Goal: Entertainment & Leisure: Consume media (video, audio)

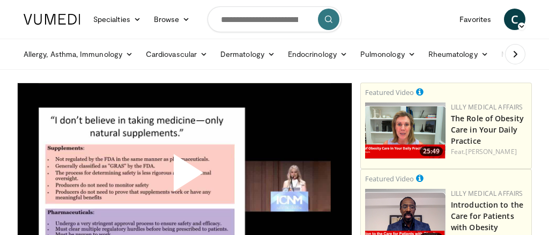
click at [185, 177] on span "Video Player" at bounding box center [185, 177] width 0 height 0
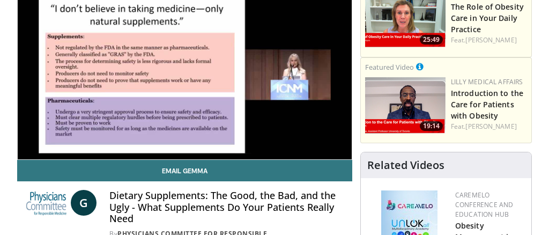
scroll to position [101, 0]
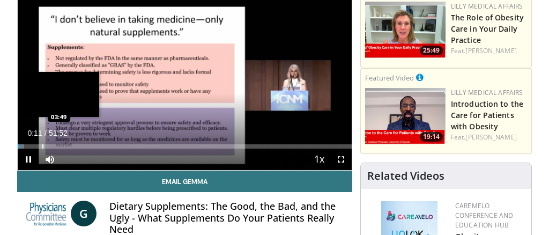
click at [41, 146] on div "Loaded : 1.91% 00:11 03:49" at bounding box center [185, 146] width 334 height 4
click at [55, 146] on div "Loaded : 9.24% 03:44 05:44" at bounding box center [185, 146] width 334 height 4
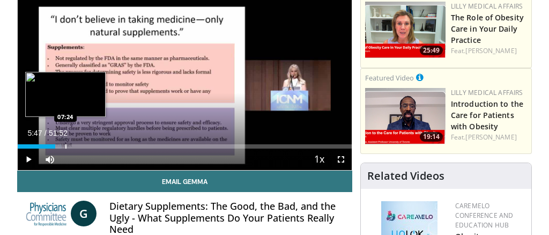
click at [65, 147] on div "Progress Bar" at bounding box center [65, 146] width 1 height 4
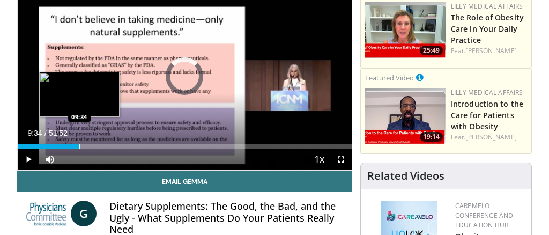
click at [79, 148] on div "Progress Bar" at bounding box center [79, 146] width 1 height 4
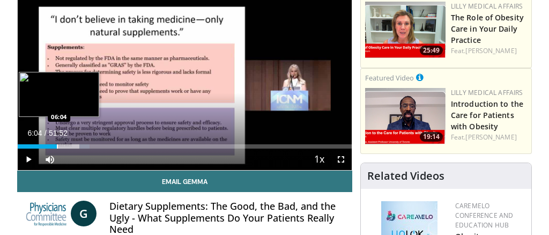
click at [57, 146] on div "10:06" at bounding box center [37, 146] width 39 height 4
click at [62, 148] on div "Progress Bar" at bounding box center [62, 146] width 1 height 4
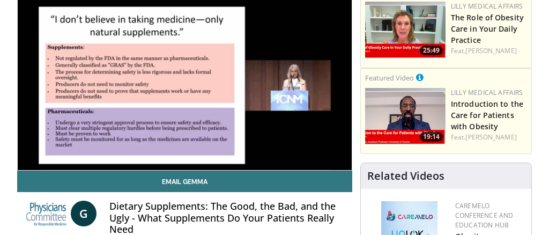
click at [64, 148] on div "10 seconds Tap to unmute" at bounding box center [185, 76] width 334 height 188
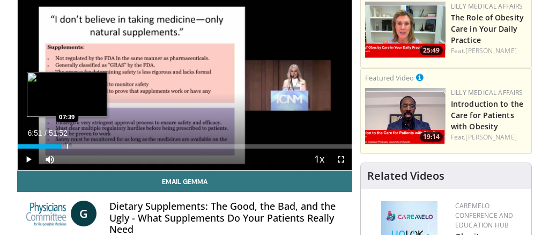
click at [68, 148] on div "Progress Bar" at bounding box center [67, 146] width 1 height 4
click at [65, 148] on div "Progress Bar" at bounding box center [65, 146] width 1 height 4
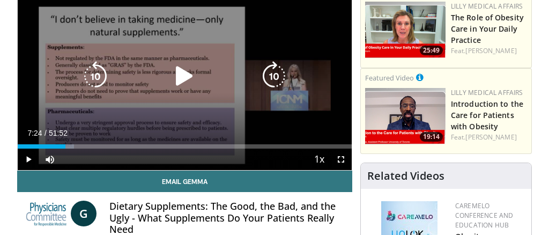
click at [185, 76] on icon "Video Player" at bounding box center [184, 76] width 30 height 30
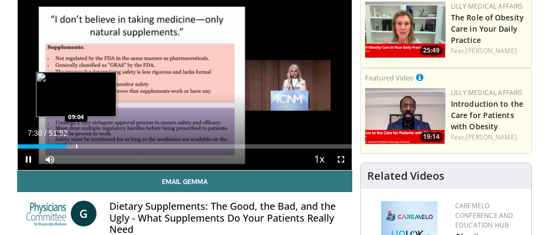
click at [76, 144] on div "Loaded : 16.89% 07:30 09:04" at bounding box center [185, 143] width 334 height 10
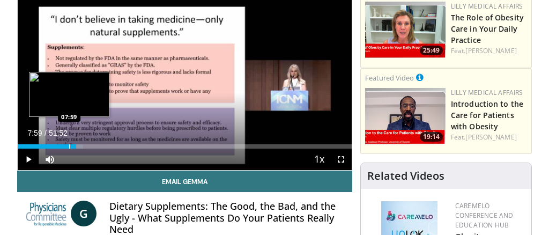
click at [69, 146] on div "09:06" at bounding box center [47, 146] width 58 height 4
click at [64, 146] on div "08:02" at bounding box center [44, 146] width 52 height 4
click at [66, 146] on div "Progress Bar" at bounding box center [65, 146] width 1 height 4
click at [68, 146] on div "Progress Bar" at bounding box center [68, 146] width 1 height 4
click at [74, 146] on div "Progress Bar" at bounding box center [73, 146] width 1 height 4
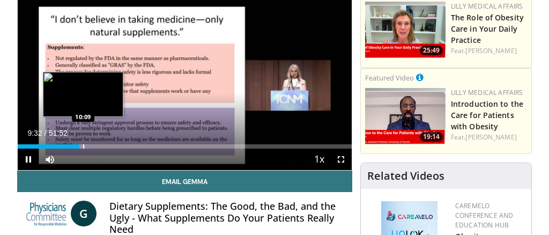
click at [84, 148] on div "Progress Bar" at bounding box center [83, 146] width 1 height 4
click at [87, 146] on div "Progress Bar" at bounding box center [87, 146] width 1 height 4
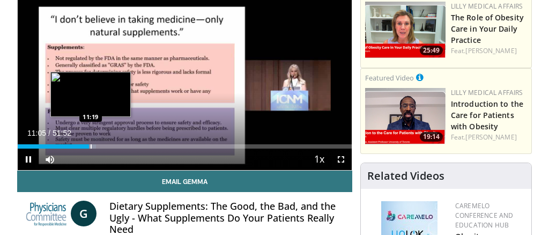
click at [91, 147] on video-js "**********" at bounding box center [185, 76] width 334 height 188
click at [92, 148] on div "Progress Bar" at bounding box center [92, 146] width 1 height 4
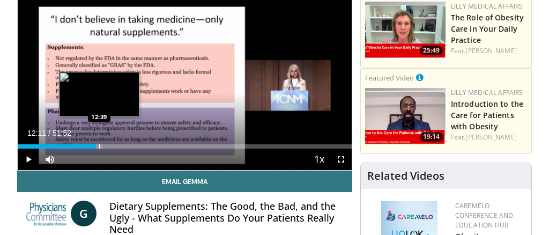
click at [99, 146] on div "Progress Bar" at bounding box center [99, 146] width 1 height 4
click at [104, 149] on div "Loaded : 26.67% 12:46 13:19" at bounding box center [185, 146] width 334 height 4
click at [106, 148] on div "Progress Bar" at bounding box center [106, 146] width 1 height 4
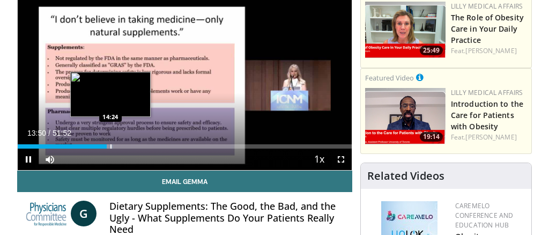
click at [110, 147] on div "Progress Bar" at bounding box center [110, 146] width 1 height 4
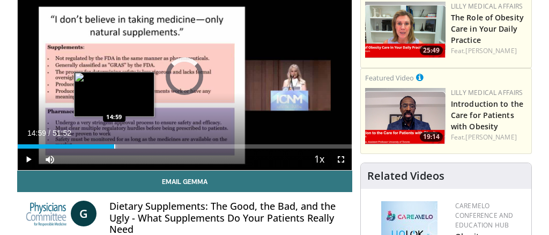
click at [114, 146] on div "Progress Bar" at bounding box center [114, 146] width 1 height 4
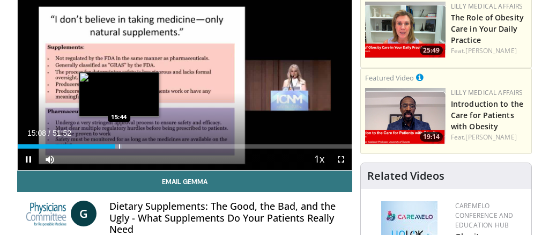
click at [120, 148] on div "Loaded : 31.17% 15:08 15:44" at bounding box center [185, 146] width 334 height 4
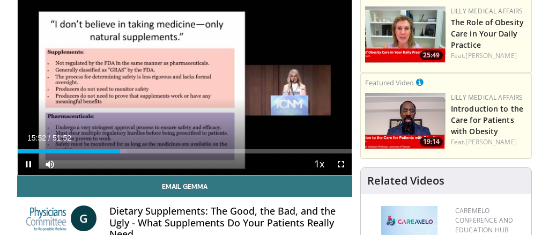
scroll to position [98, 0]
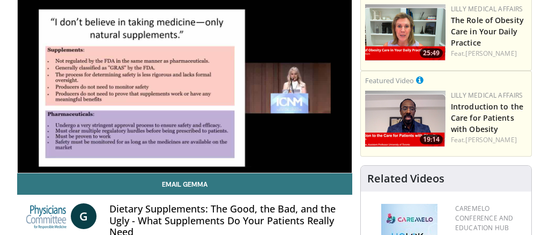
click at [126, 150] on div "10 seconds Tap to unmute" at bounding box center [185, 79] width 334 height 188
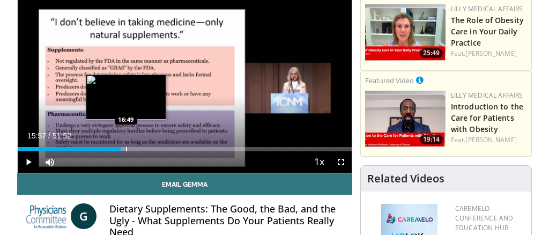
click at [126, 150] on div "Loaded : 32.78% 15:57 16:49" at bounding box center [185, 149] width 334 height 4
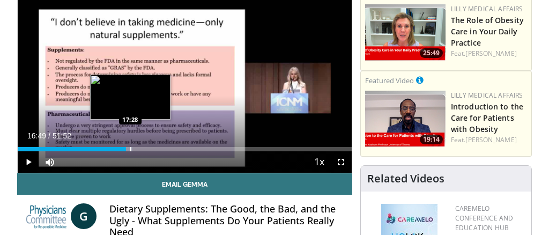
click at [131, 150] on div "Progress Bar" at bounding box center [128, 149] width 10 height 4
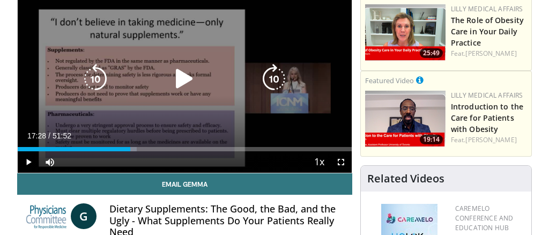
click at [179, 78] on icon "Video Player" at bounding box center [184, 79] width 30 height 30
click at [136, 149] on video-js "**********" at bounding box center [185, 79] width 334 height 188
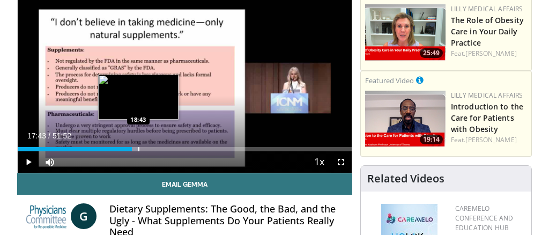
click at [138, 150] on div "Progress Bar" at bounding box center [138, 149] width 1 height 4
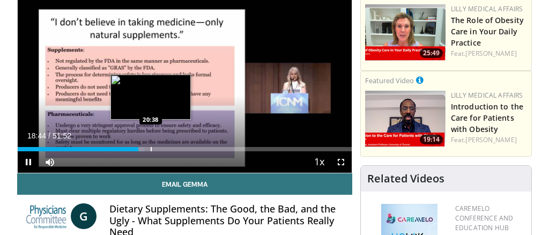
click at [151, 149] on div "Progress Bar" at bounding box center [151, 149] width 1 height 4
click at [150, 151] on div "21:07" at bounding box center [86, 149] width 136 height 4
click at [153, 151] on div "10 seconds Tap to unmute" at bounding box center [185, 79] width 334 height 188
click at [153, 151] on div "Progress Bar" at bounding box center [153, 149] width 1 height 4
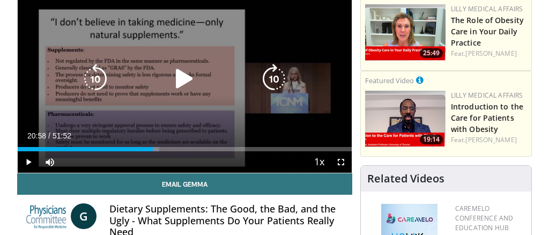
click at [180, 77] on icon "Video Player" at bounding box center [184, 79] width 30 height 30
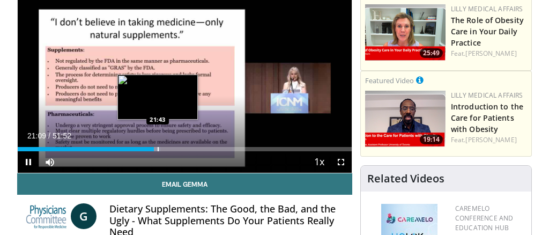
click at [158, 149] on div "Progress Bar" at bounding box center [158, 149] width 1 height 4
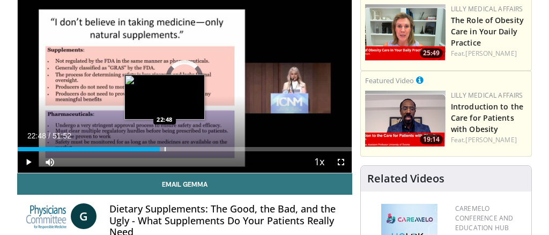
click at [165, 151] on div "Progress Bar" at bounding box center [162, 149] width 10 height 4
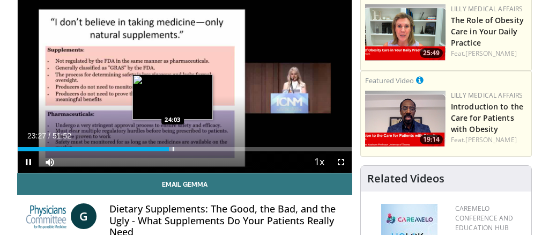
click at [173, 150] on div "Loaded : 47.18% 23:27 24:03" at bounding box center [185, 149] width 334 height 4
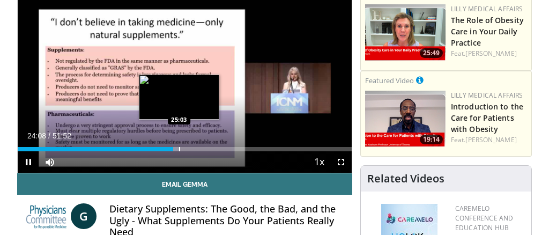
click at [179, 149] on div "Progress Bar" at bounding box center [175, 149] width 10 height 4
click at [184, 151] on div "Loaded : 50.45% 25:09 25:48" at bounding box center [185, 149] width 334 height 4
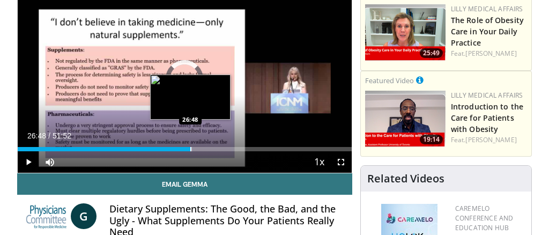
click at [190, 150] on div "Progress Bar" at bounding box center [190, 149] width 1 height 4
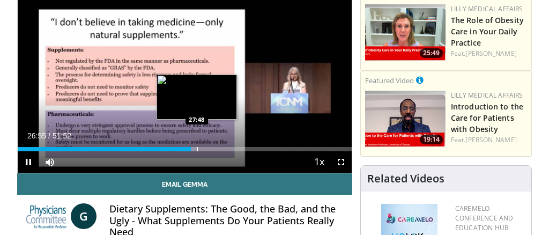
click at [197, 148] on div "Progress Bar" at bounding box center [197, 149] width 1 height 4
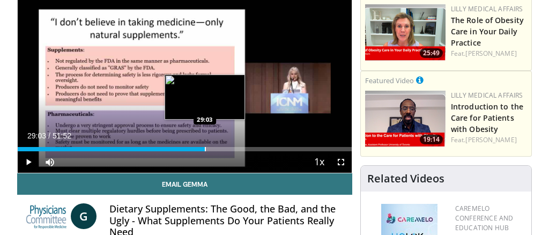
click at [205, 150] on div "Loaded : 56.42% 28:15 29:03" at bounding box center [185, 149] width 334 height 4
click at [212, 149] on div "Progress Bar" at bounding box center [211, 149] width 1 height 4
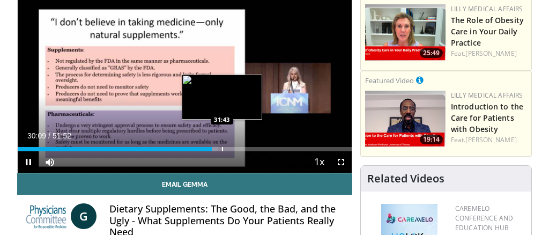
click at [222, 150] on video-js "**********" at bounding box center [185, 79] width 334 height 188
click at [218, 149] on div "Loaded : 60.25% 30:12 31:08" at bounding box center [185, 149] width 334 height 4
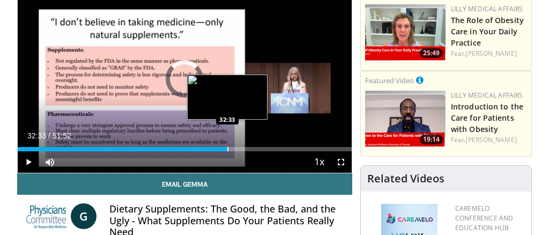
click at [227, 149] on div "Progress Bar" at bounding box center [227, 149] width 1 height 4
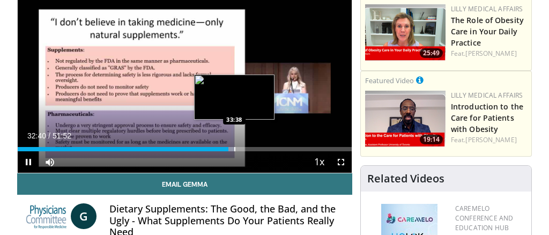
click at [234, 151] on div "Progress Bar" at bounding box center [234, 149] width 1 height 4
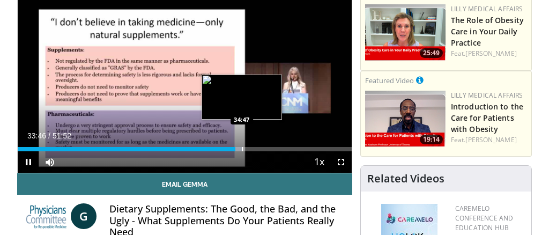
click at [242, 151] on div "Progress Bar" at bounding box center [237, 149] width 10 height 4
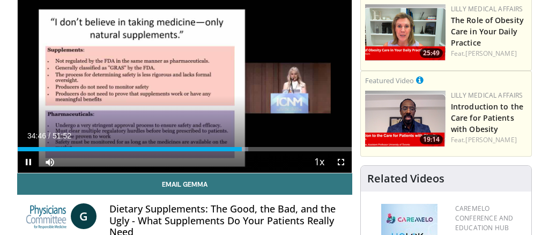
click at [249, 152] on div "Current Time 34:46 / Duration 51:52 Pause Skip Backward Skip Forward Mute 21% L…" at bounding box center [185, 161] width 334 height 21
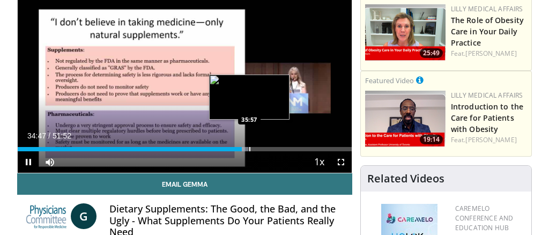
click at [249, 149] on div "Loaded : 69.09% 34:47 35:57" at bounding box center [185, 149] width 334 height 4
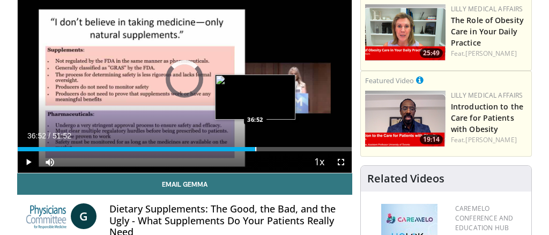
click at [255, 150] on div "Loaded : 71.66% 36:52 36:52" at bounding box center [185, 149] width 334 height 4
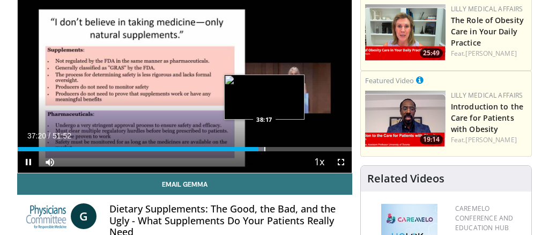
click at [264, 151] on div "Progress Bar" at bounding box center [264, 149] width 1 height 4
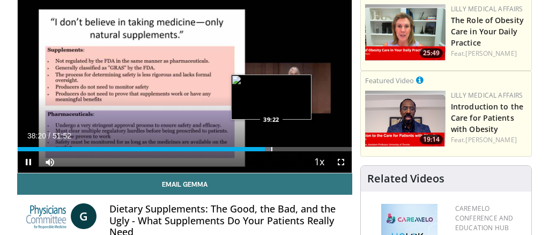
click at [271, 151] on div "Progress Bar" at bounding box center [271, 149] width 1 height 4
click at [278, 151] on div "Progress Bar" at bounding box center [278, 149] width 1 height 4
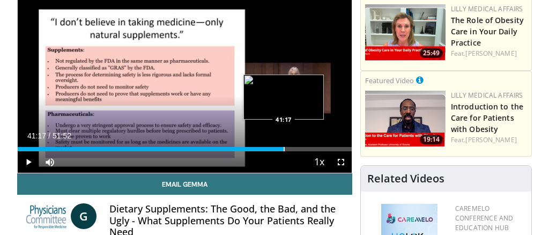
click at [284, 150] on div "Progress Bar" at bounding box center [284, 149] width 1 height 4
click at [289, 151] on div "Progress Bar" at bounding box center [289, 149] width 1 height 4
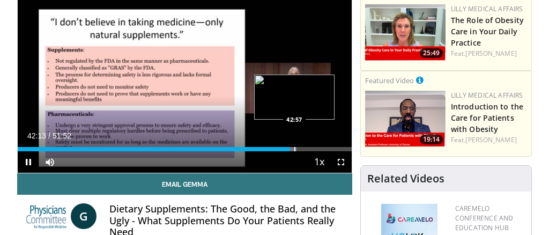
click at [294, 149] on div "Loaded : 83.52% 42:13 42:57" at bounding box center [185, 149] width 334 height 4
click at [298, 150] on div "Progress Bar" at bounding box center [298, 149] width 1 height 4
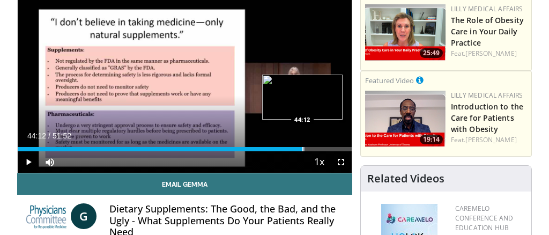
click at [303, 151] on div "Progress Bar" at bounding box center [303, 149] width 1 height 4
click at [309, 151] on div "Progress Bar" at bounding box center [309, 149] width 1 height 4
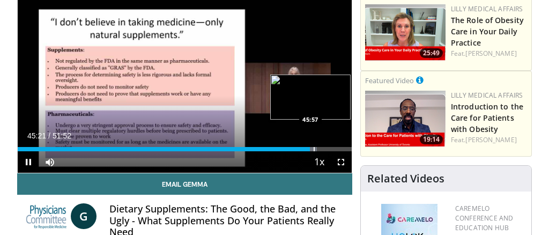
click at [314, 150] on div "Loaded : 89.57% 45:21 45:57" at bounding box center [185, 149] width 334 height 4
click at [319, 150] on div "Progress Bar" at bounding box center [319, 149] width 1 height 4
click at [323, 150] on div "Loaded : 92.44% 47:22 47:22" at bounding box center [185, 149] width 334 height 4
click at [331, 148] on div "Progress Bar" at bounding box center [331, 149] width 1 height 4
click at [337, 149] on div "Loaded : 96.27% 48:55 49:37" at bounding box center [185, 149] width 334 height 4
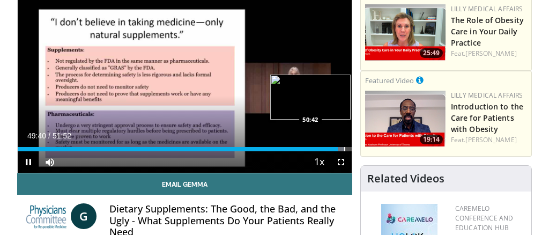
click at [344, 149] on div "Progress Bar" at bounding box center [344, 149] width 1 height 4
click at [348, 151] on div "Progress Bar" at bounding box center [348, 149] width 1 height 4
